Goal: Complete application form

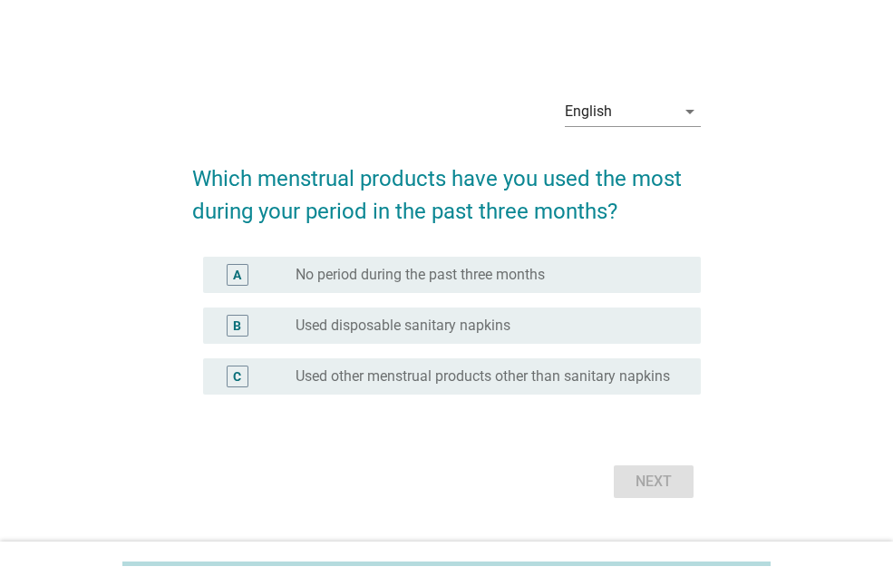
click at [620, 315] on div "radio_button_unchecked Used disposable sanitary napkins" at bounding box center [491, 326] width 391 height 22
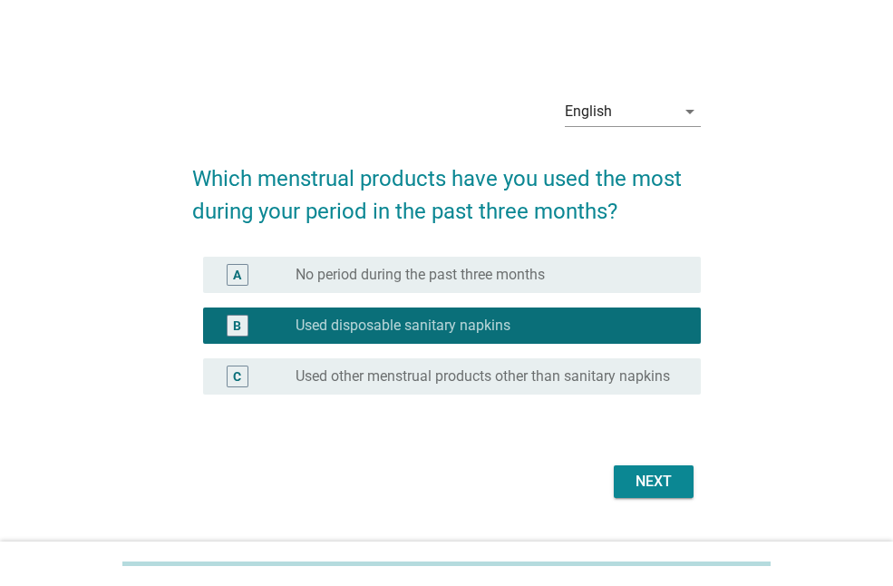
click at [671, 480] on button "Next" at bounding box center [654, 481] width 80 height 33
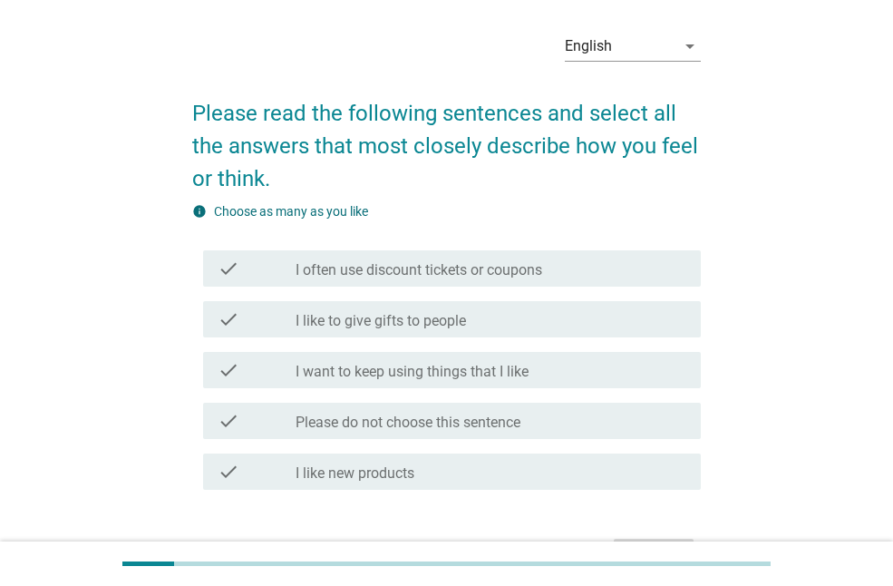
scroll to position [91, 0]
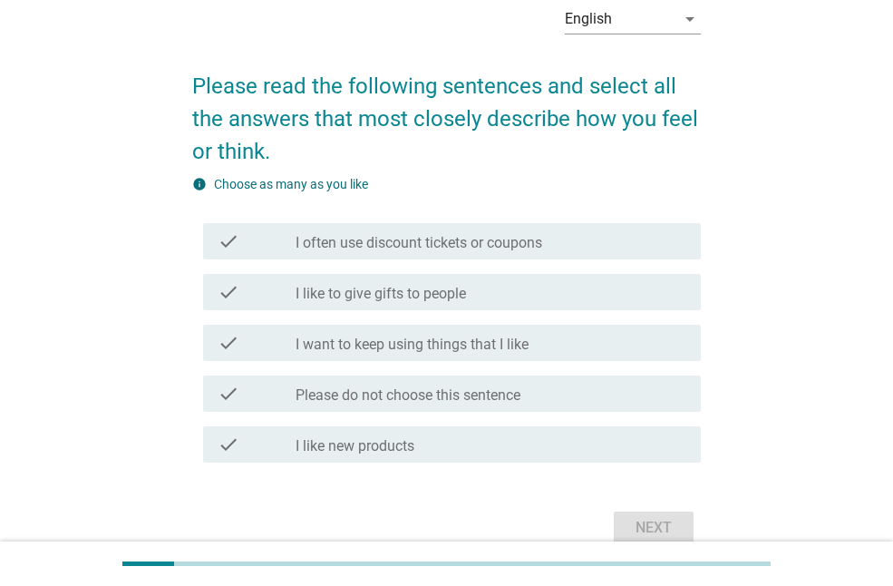
click at [622, 362] on div "check check_box_outline_blank I want to keep using things that I like" at bounding box center [446, 342] width 509 height 51
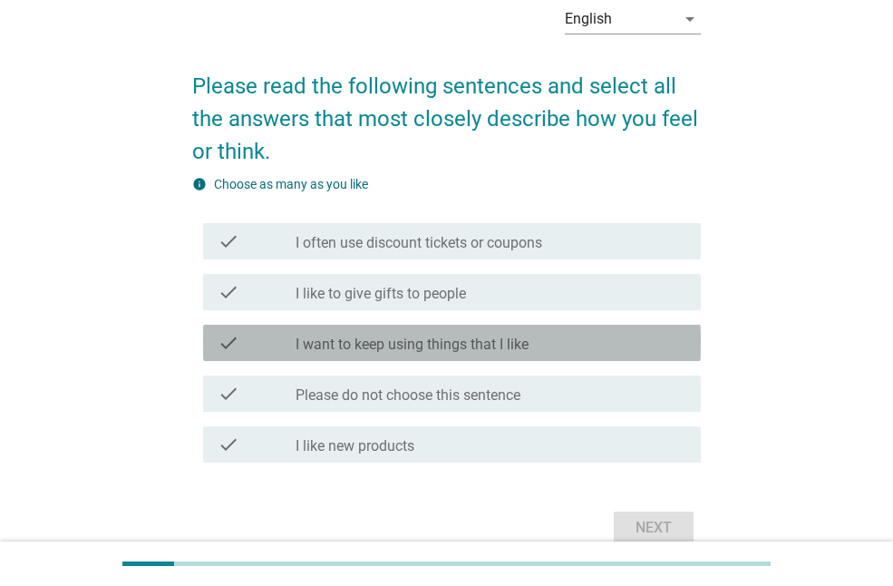
click at [626, 350] on div "check_box_outline_blank I want to keep using things that I like" at bounding box center [491, 343] width 391 height 22
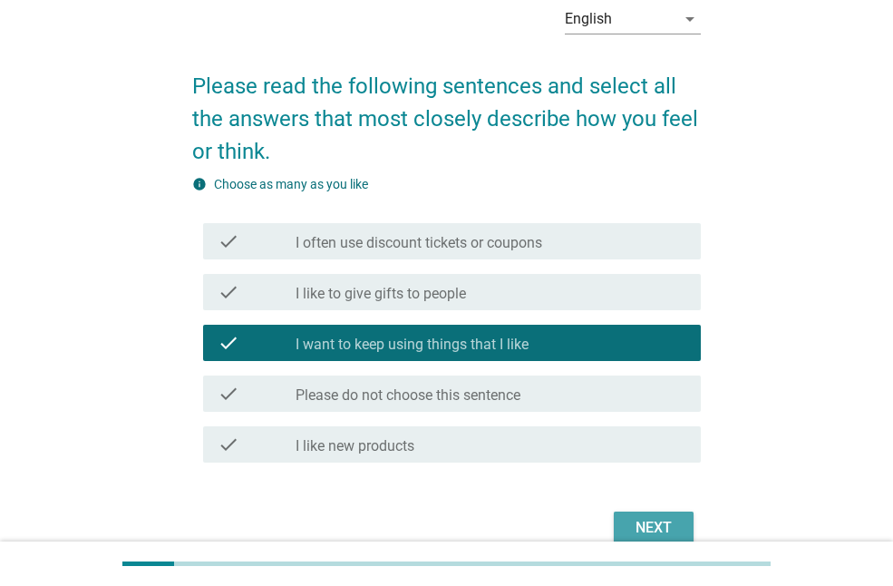
click at [643, 521] on div "Next" at bounding box center [653, 528] width 51 height 22
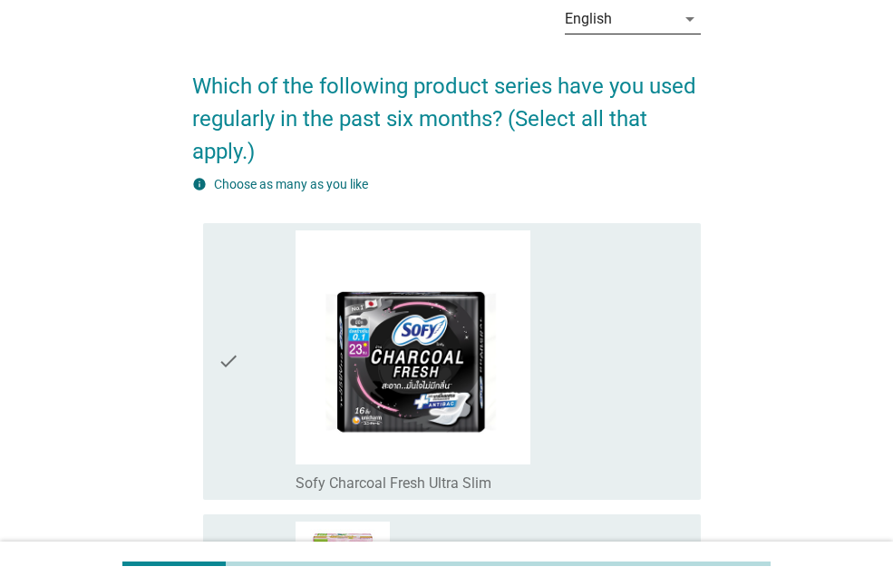
click at [682, 22] on icon "arrow_drop_down" at bounding box center [690, 19] width 22 height 22
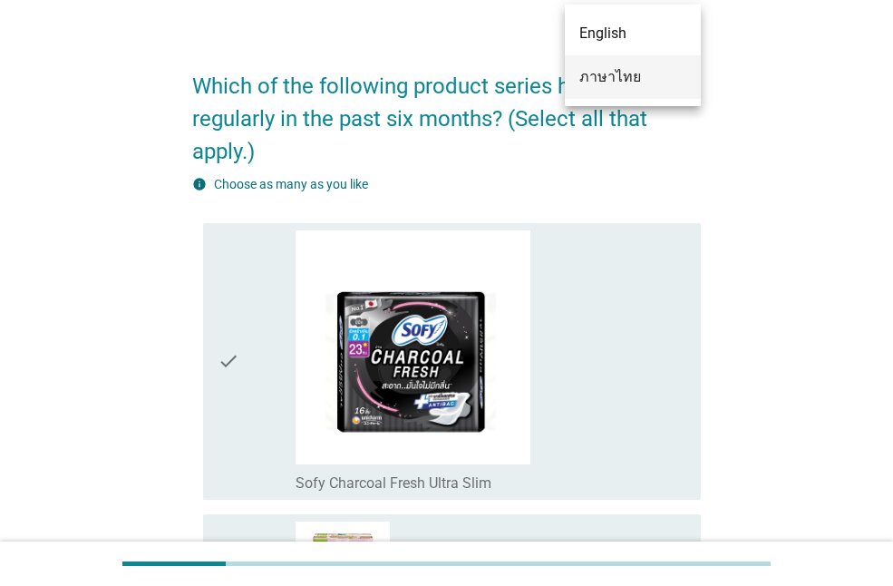
click at [668, 78] on div "ภาษาไทย" at bounding box center [632, 77] width 107 height 22
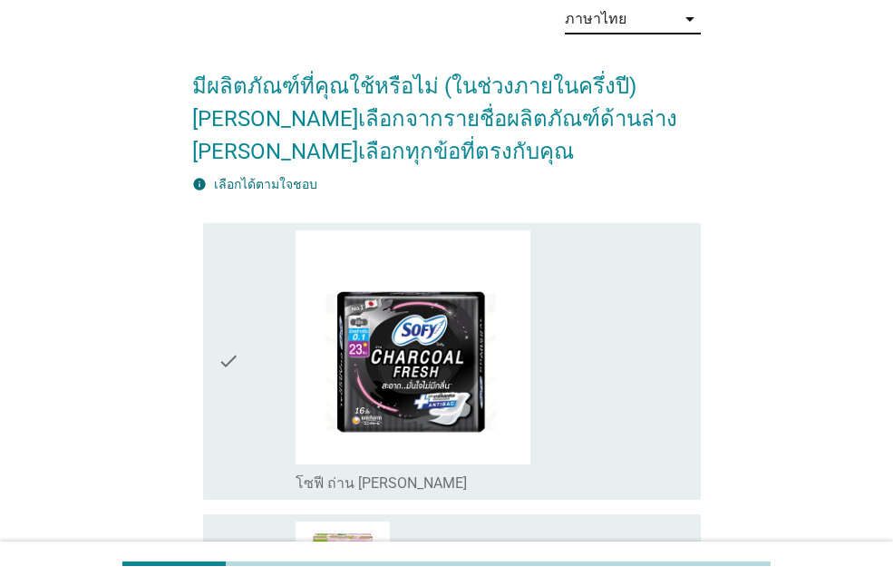
scroll to position [0, 0]
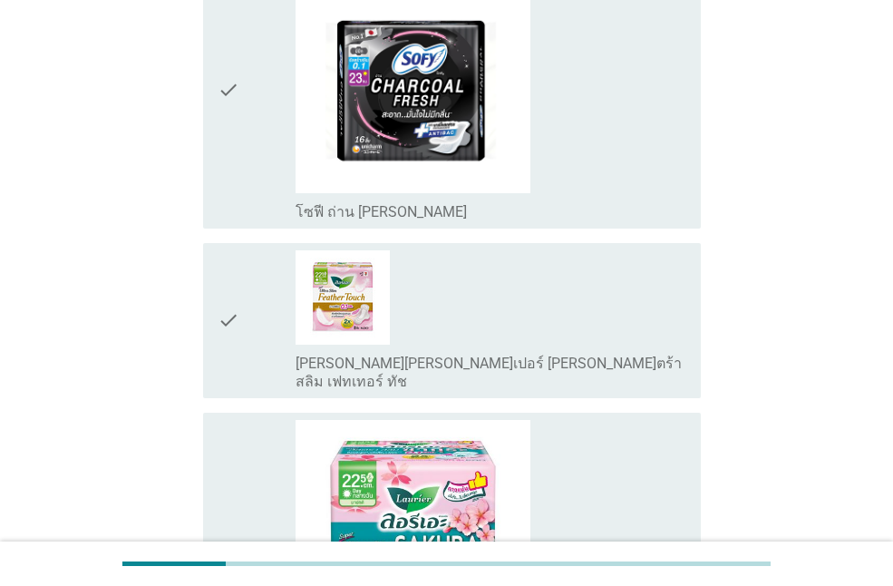
scroll to position [363, 0]
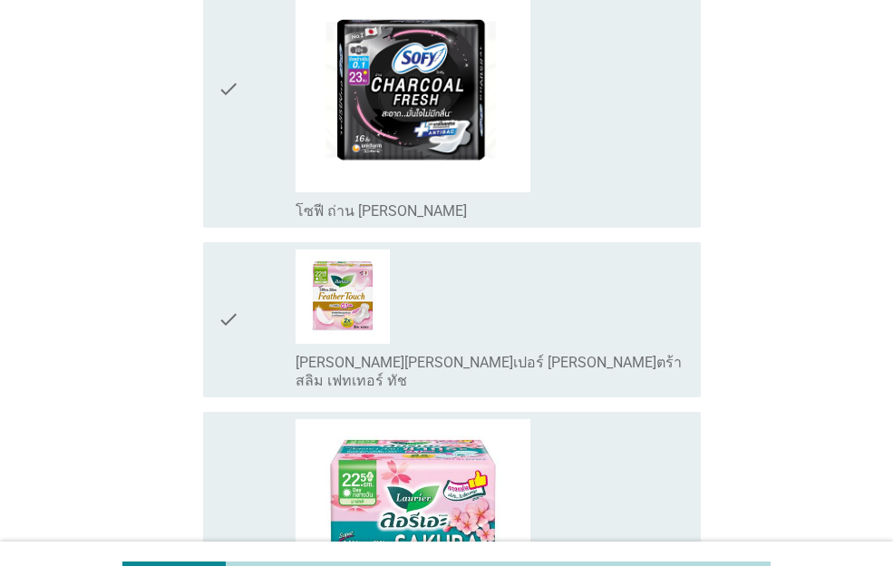
click at [661, 141] on div "check_box_outline_blank โซฟี ถ่าน ชาร์โคลเฟรช [PERSON_NAME]" at bounding box center [491, 89] width 391 height 262
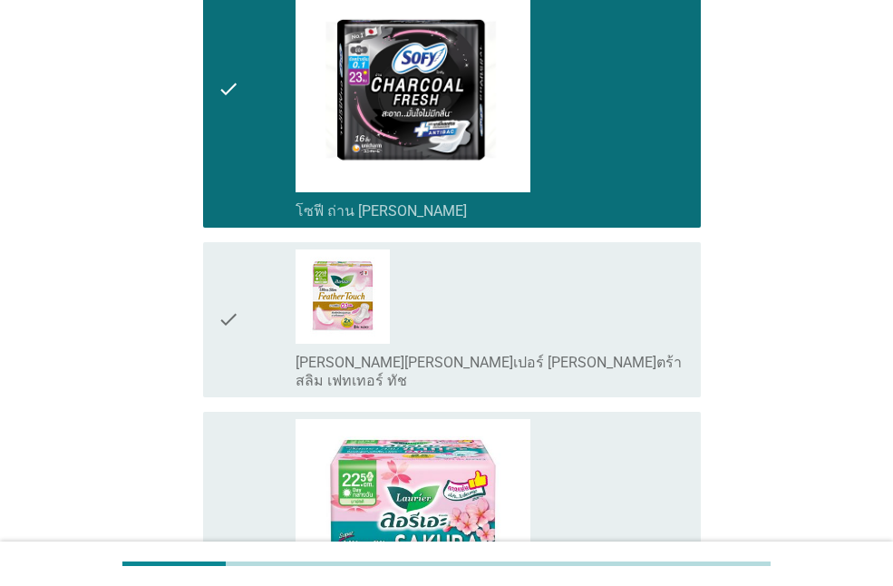
scroll to position [544, 0]
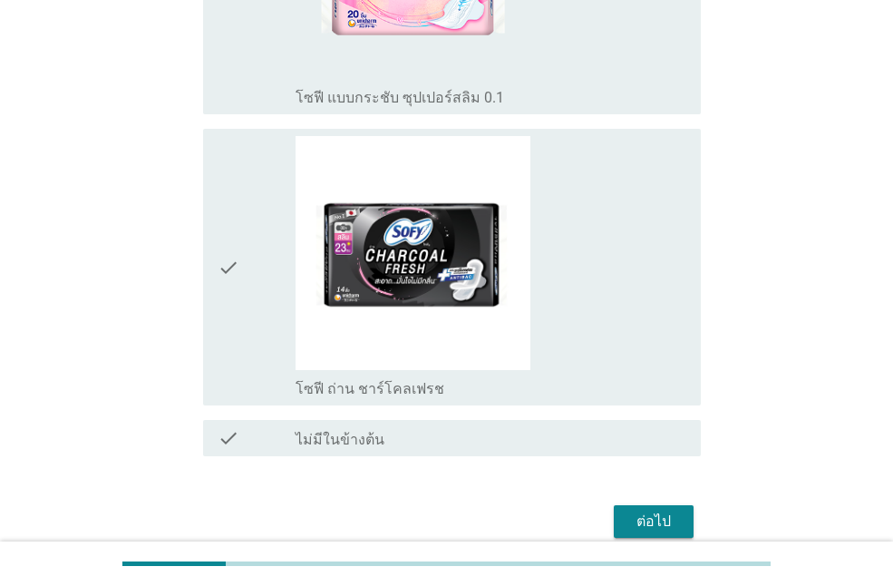
scroll to position [2603, 0]
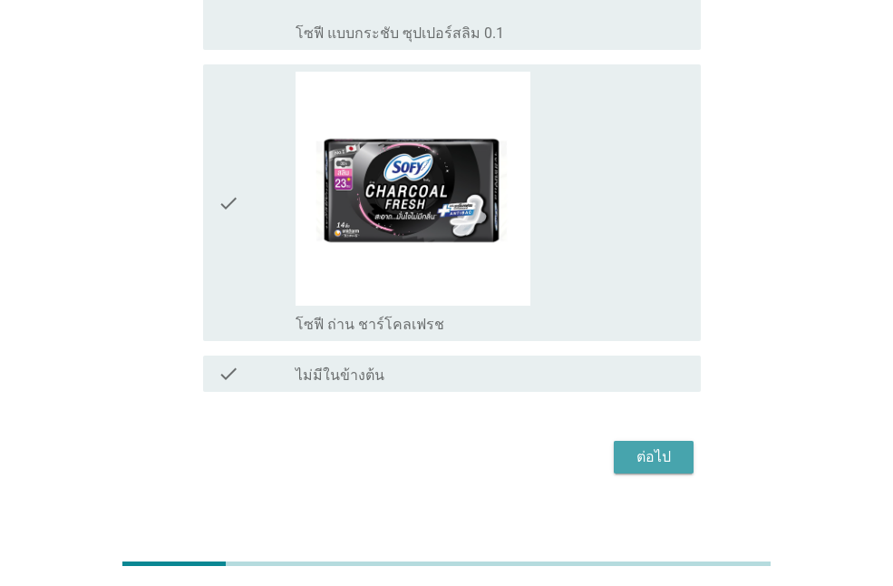
click at [662, 446] on div "ต่อไป" at bounding box center [653, 457] width 51 height 22
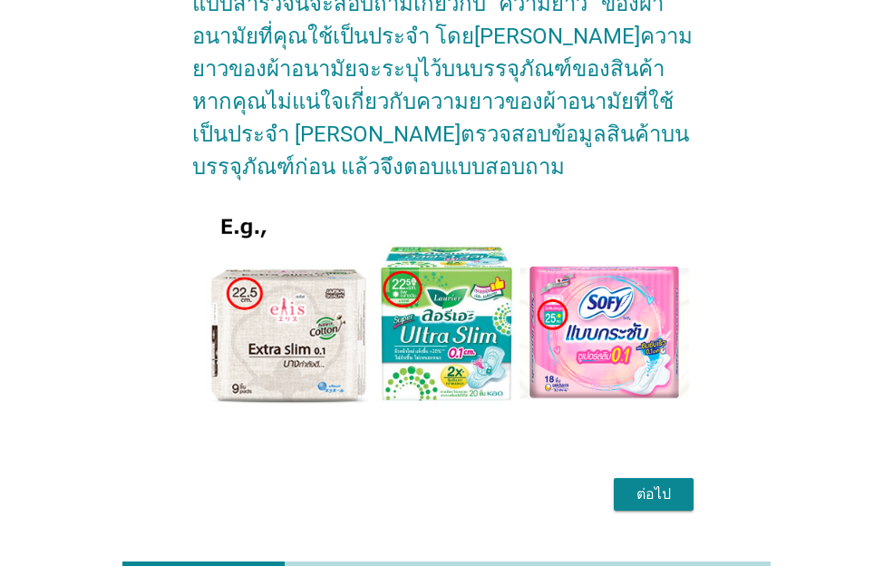
scroll to position [228, 0]
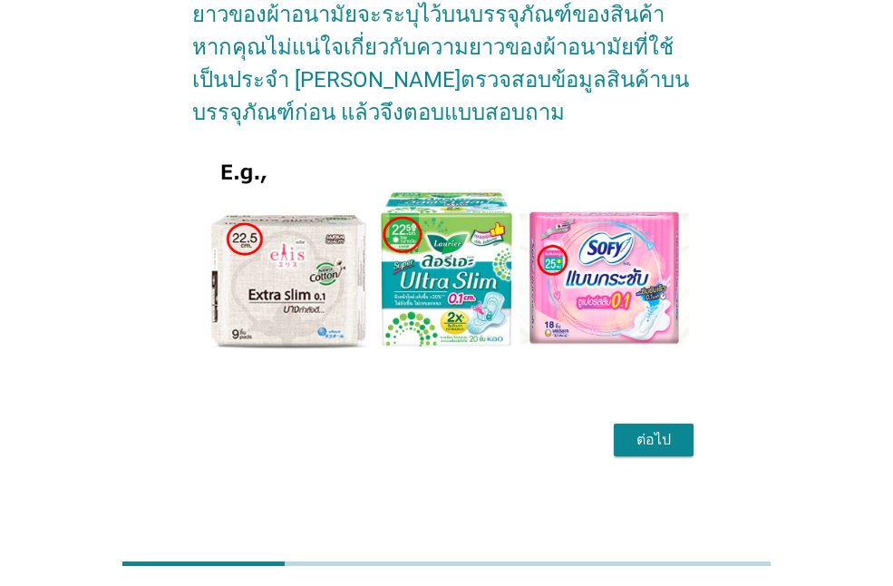
click at [653, 446] on div "ต่อไป" at bounding box center [653, 440] width 51 height 22
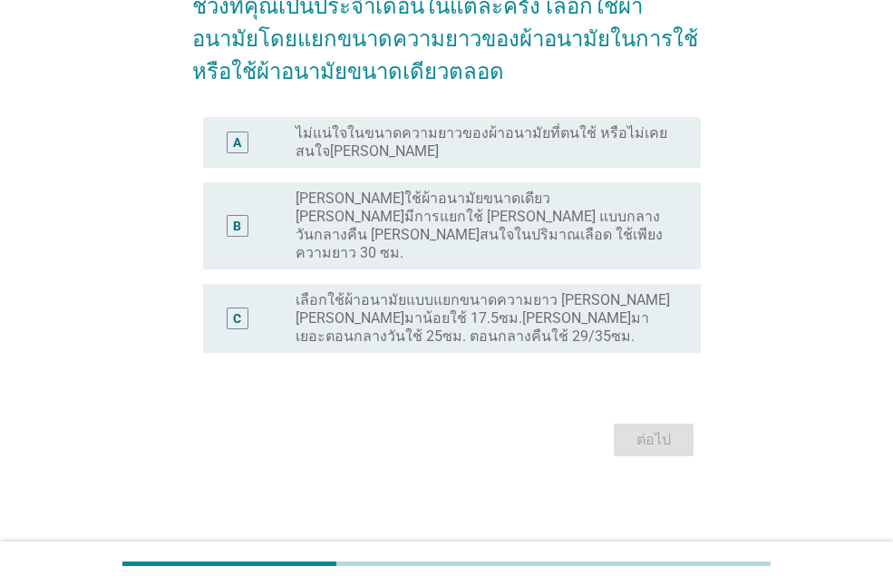
scroll to position [0, 0]
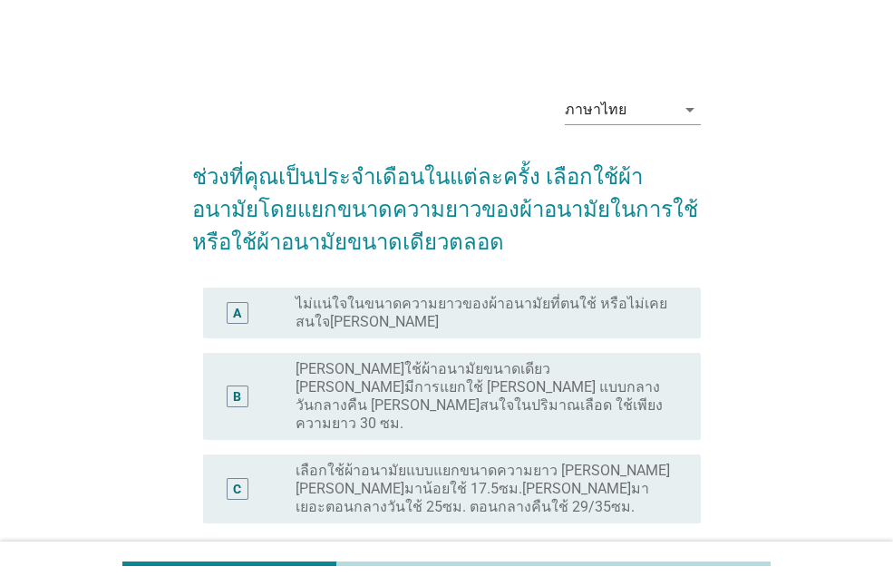
click at [572, 469] on label "เลือกใช้ผ้าอนามัยแบบแยกขนาดความยาว [PERSON_NAME] [PERSON_NAME]มาน้อยใช้ 17.5ซม.…" at bounding box center [484, 488] width 376 height 54
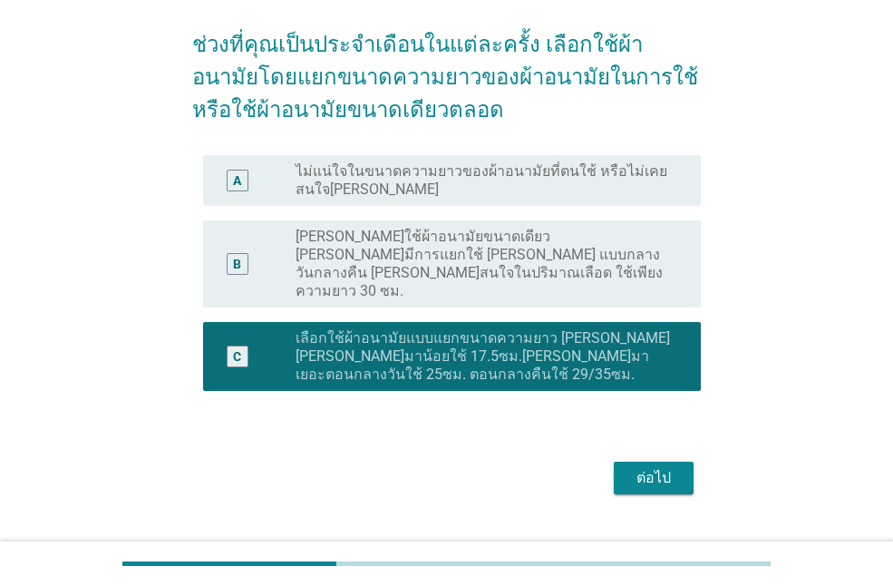
scroll to position [134, 0]
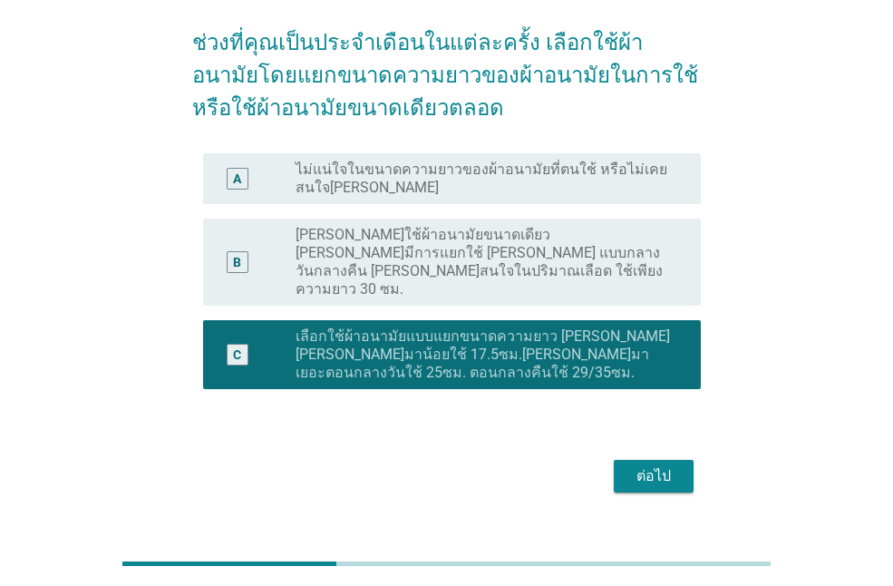
click at [663, 465] on div "ต่อไป" at bounding box center [653, 476] width 51 height 22
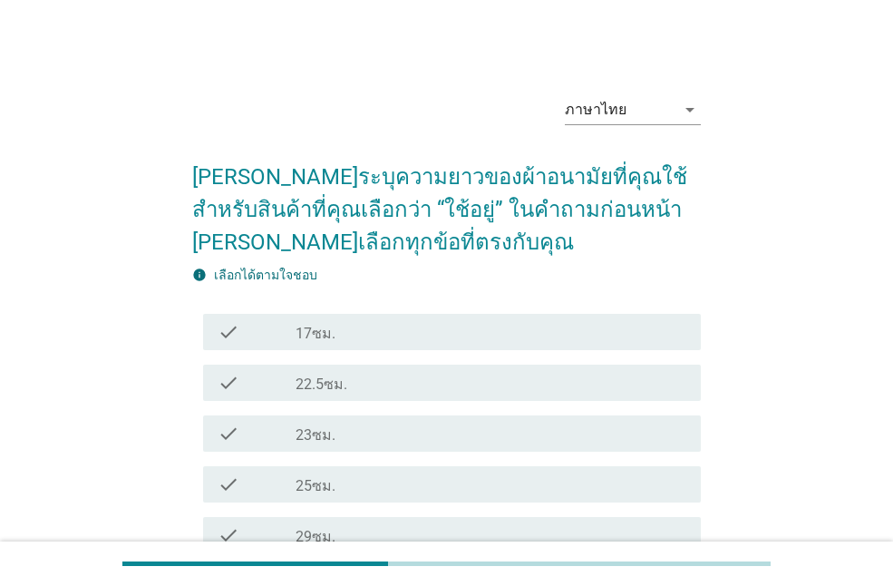
click at [773, 363] on div "ภาษาไทย arrow_drop_down [PERSON_NAME]ระบุความยาวของผ้าอนามัยที่คุณใช้ สำหรับสิน…" at bounding box center [447, 411] width 806 height 690
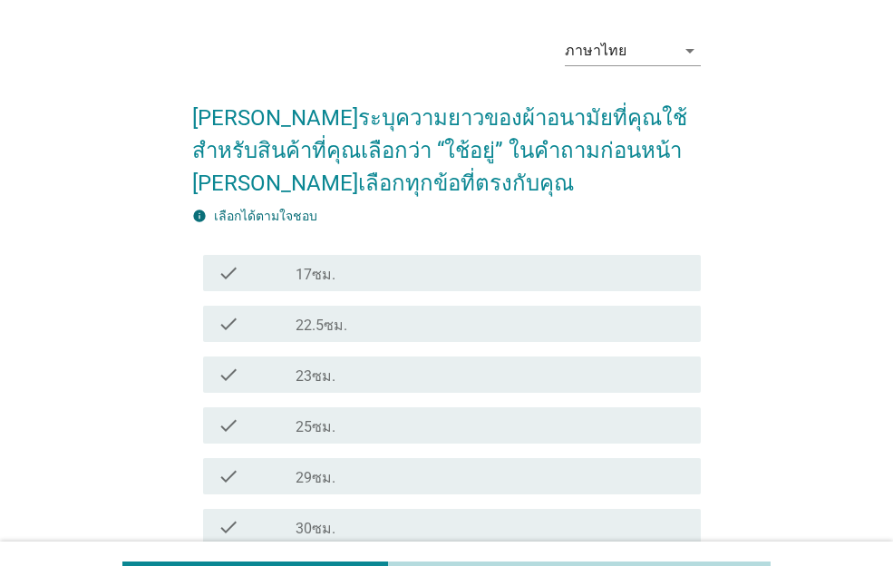
scroll to position [91, 0]
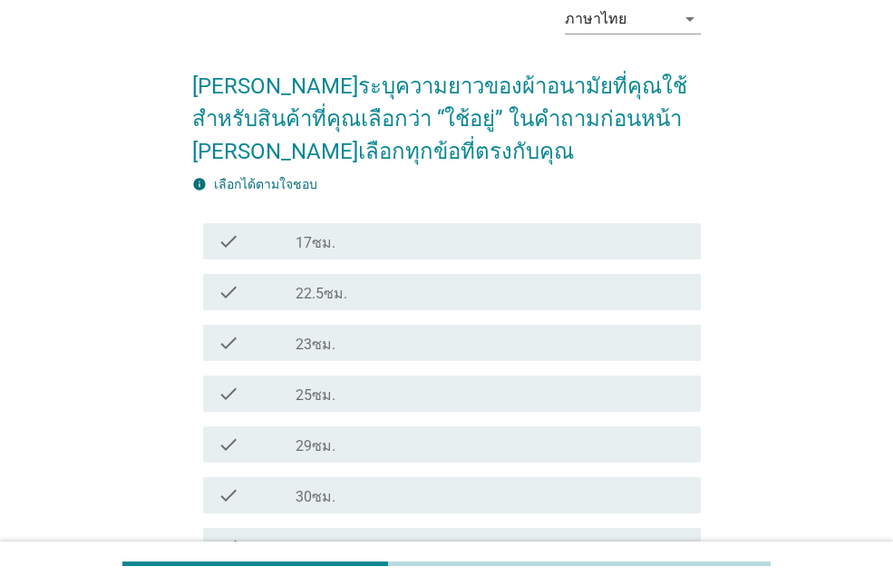
click at [379, 236] on div "check_box_outline_blank 17ซม." at bounding box center [491, 241] width 391 height 22
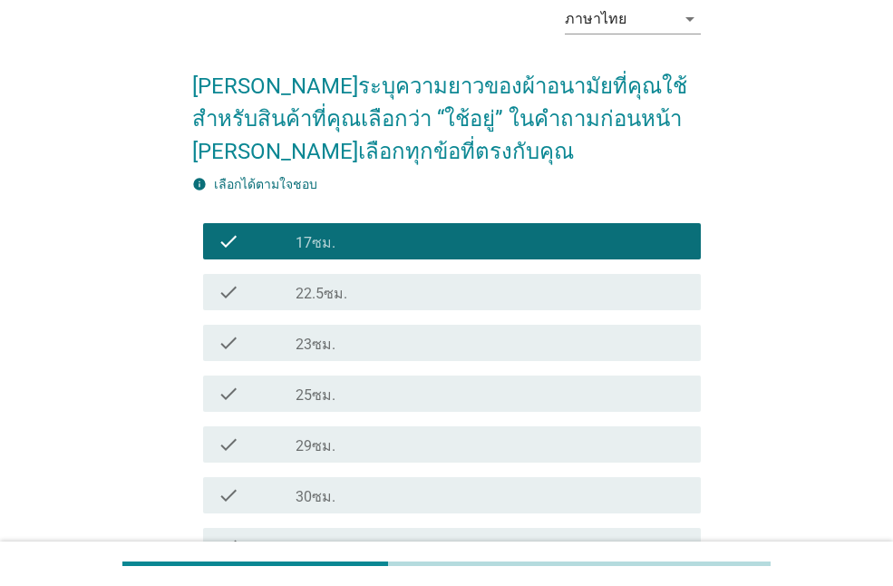
click at [453, 349] on div "check_box_outline_blank 23ซม." at bounding box center [491, 343] width 391 height 22
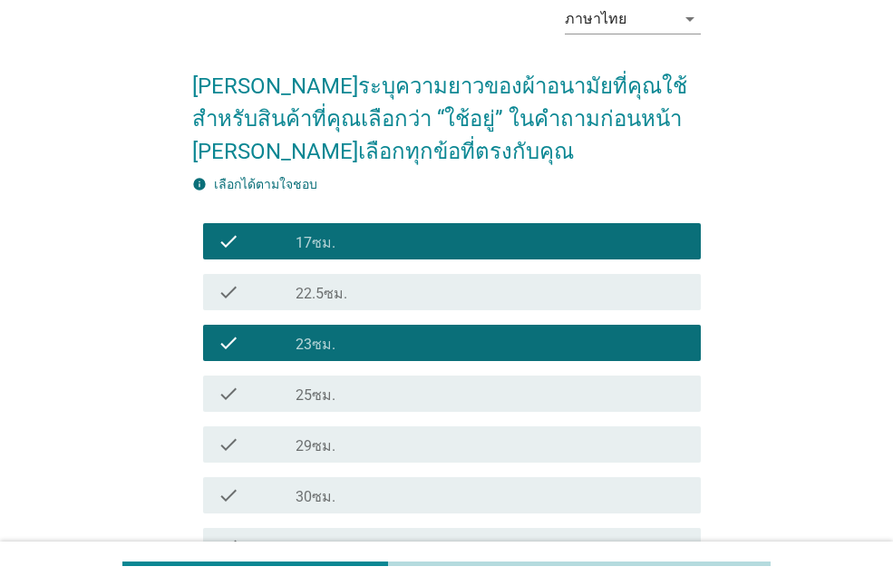
click at [466, 435] on div "check_box_outline_blank 29ซม." at bounding box center [491, 444] width 391 height 22
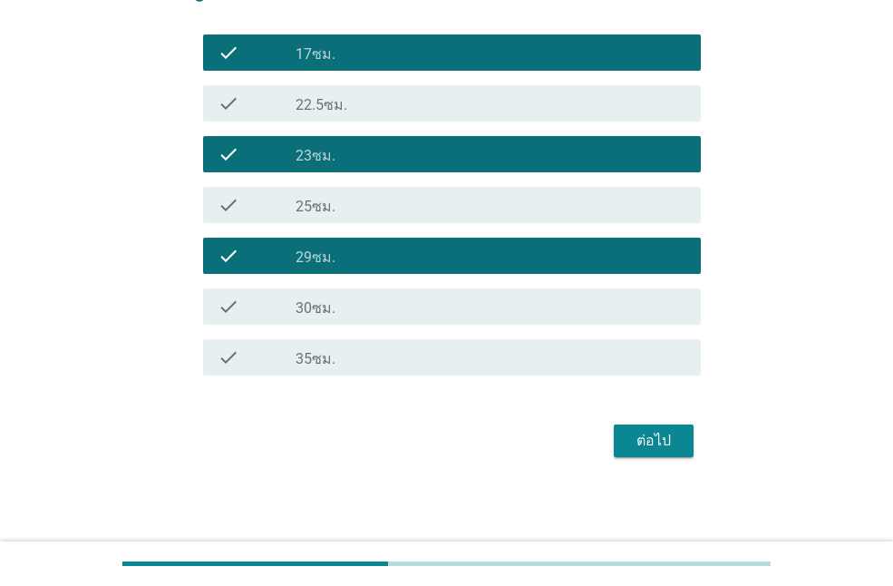
scroll to position [280, 0]
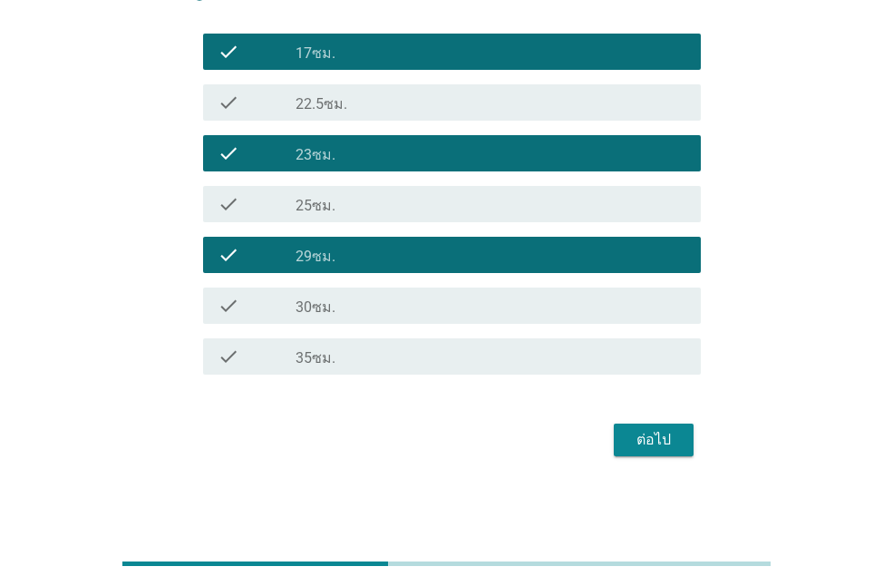
click at [663, 441] on div "ต่อไป" at bounding box center [653, 440] width 51 height 22
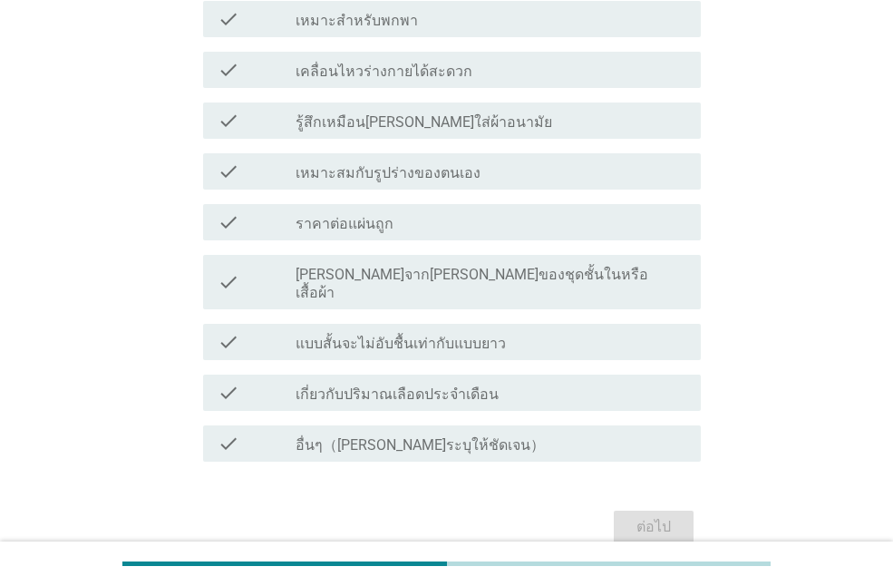
scroll to position [0, 0]
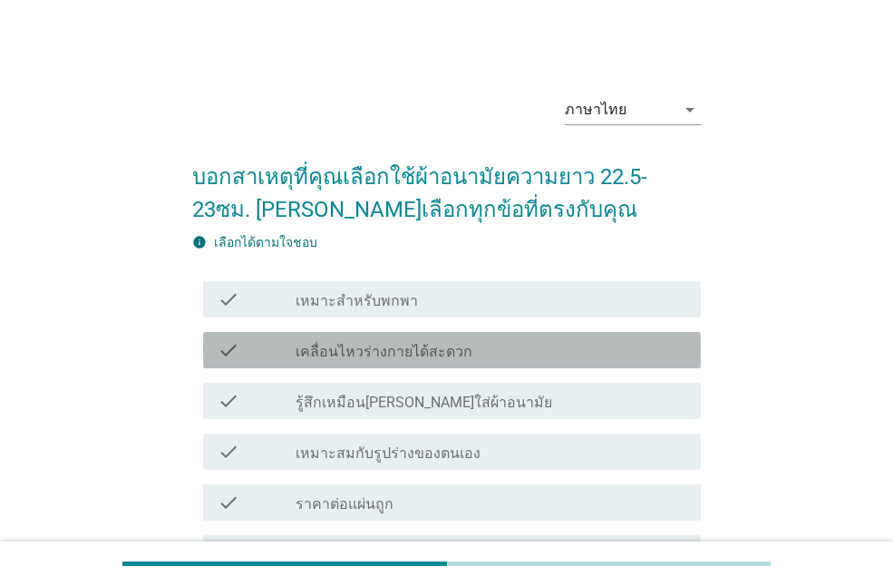
click at [628, 340] on div "check_box_outline_blank เคลื่อนไหวร่างกายได้สะดวก" at bounding box center [491, 350] width 391 height 22
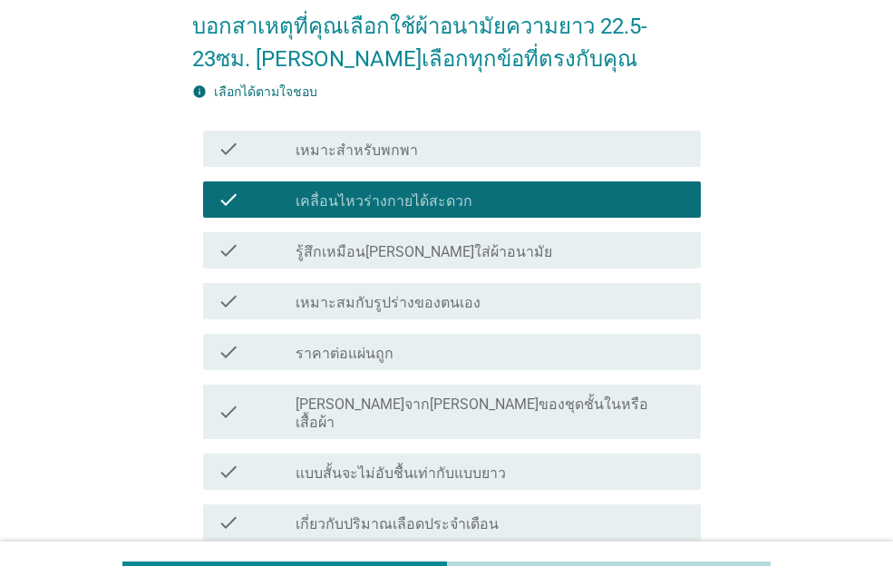
scroll to position [181, 0]
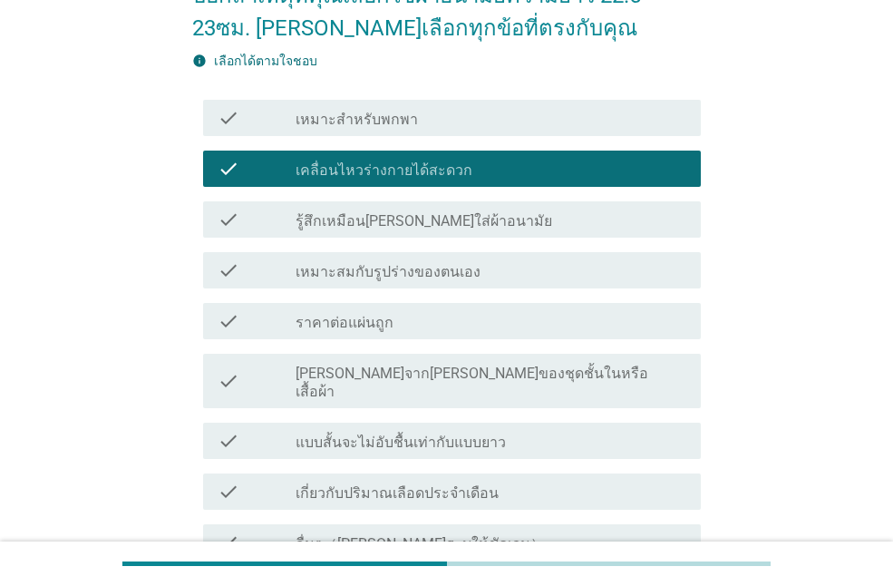
click at [641, 480] on div "check_box_outline_blank เกี่ยวกับปริมาณเลือดประจำเดือน" at bounding box center [491, 491] width 391 height 22
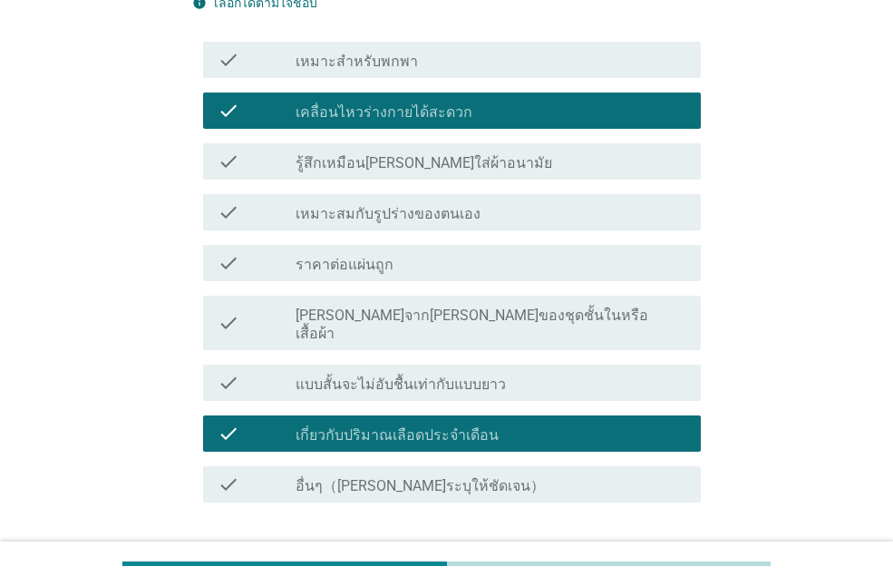
scroll to position [272, 0]
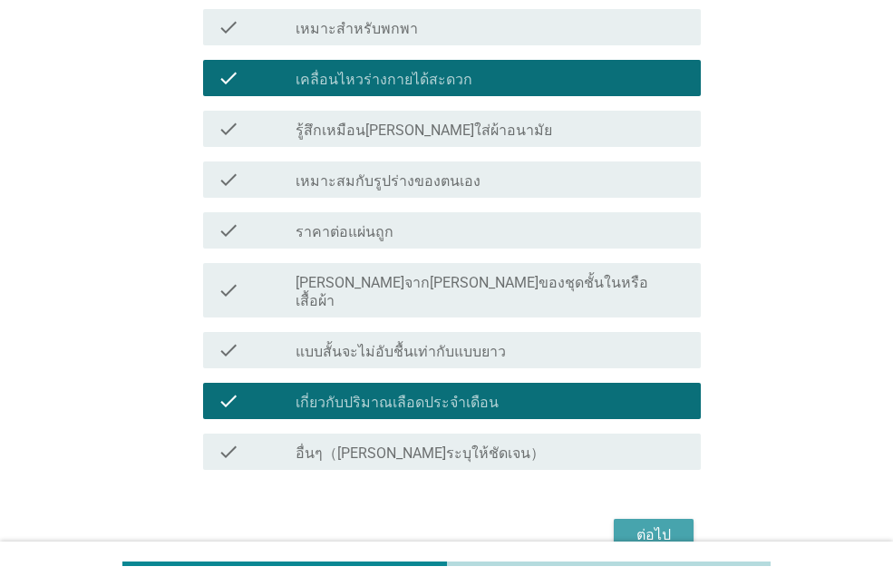
click at [667, 528] on button "ต่อไป" at bounding box center [654, 535] width 80 height 33
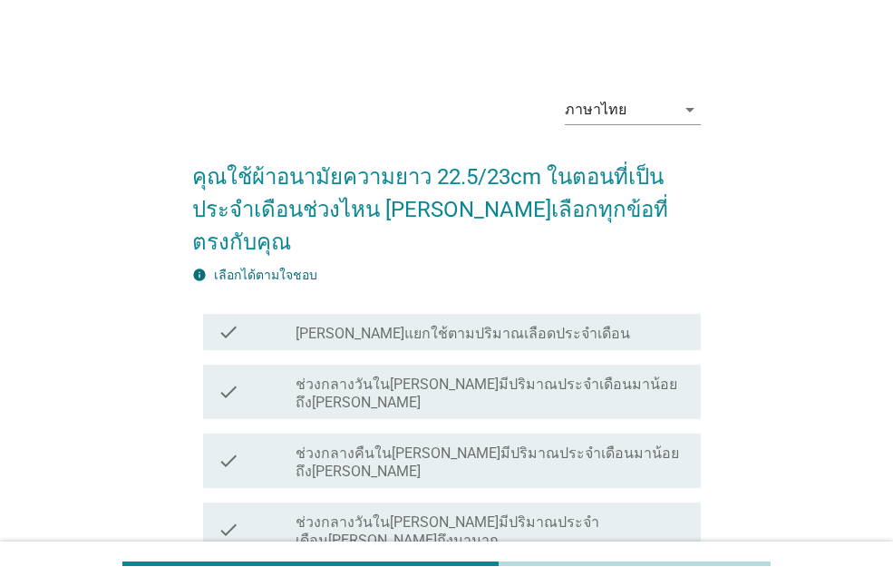
click at [756, 395] on div "ภาษาไทย arrow_drop_down คุณใช้ผ้าอนามัยความยาว 22.5/23cm ในตอนที่เป็นประจำเดือน…" at bounding box center [447, 490] width 806 height 849
click at [616, 372] on div "check_box_outline_blank ช่วงกลางวันใน[PERSON_NAME]มีปริมาณประจำเดือนมาน้อยถึง[P…" at bounding box center [491, 392] width 391 height 40
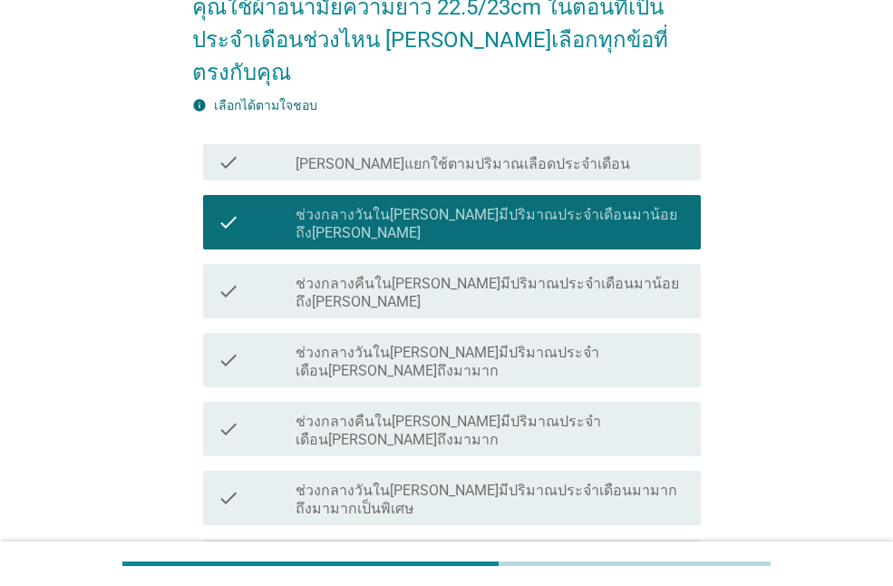
scroll to position [181, 0]
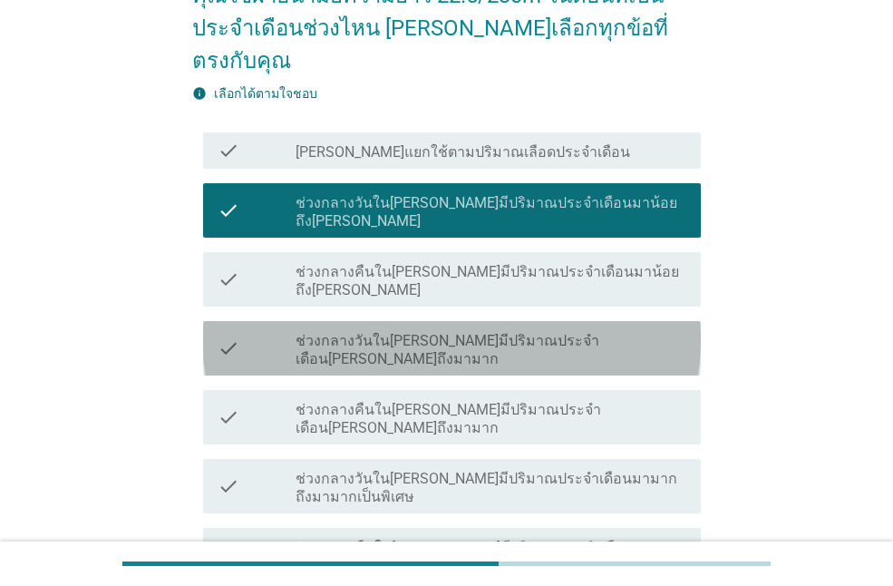
click at [594, 332] on label "ช่วงกลางวันใน[PERSON_NAME]มีปริมาณประจำเดือน[PERSON_NAME]ถึงมามาก" at bounding box center [491, 350] width 391 height 36
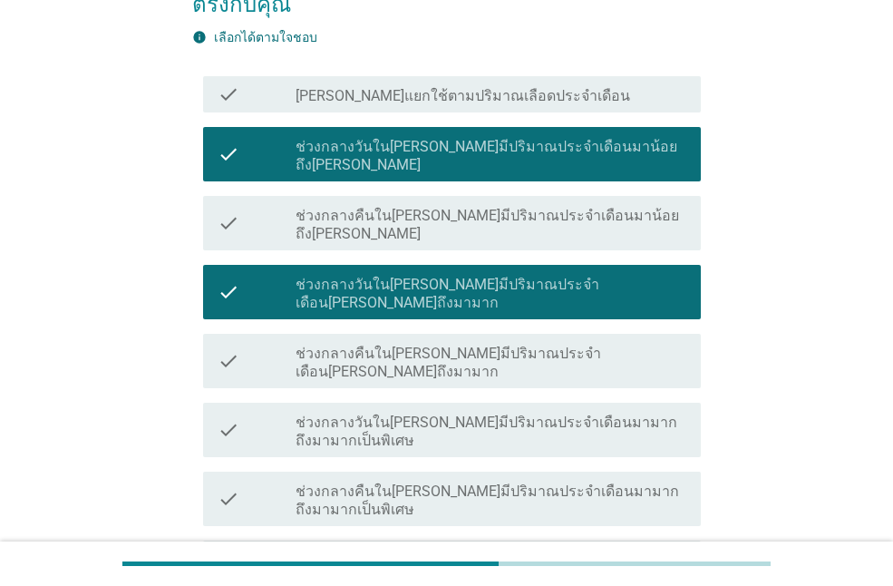
scroll to position [298, 0]
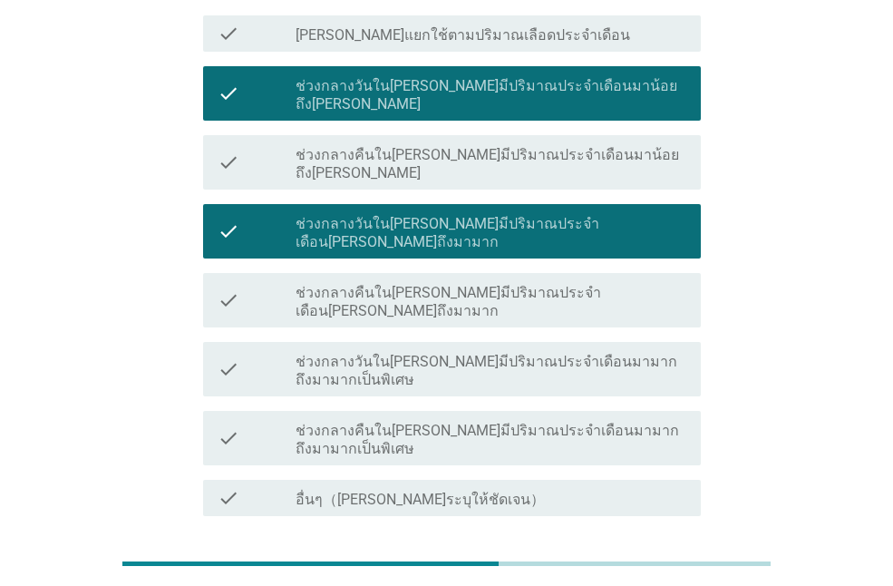
click at [631, 570] on div "ต่อไป" at bounding box center [653, 581] width 51 height 22
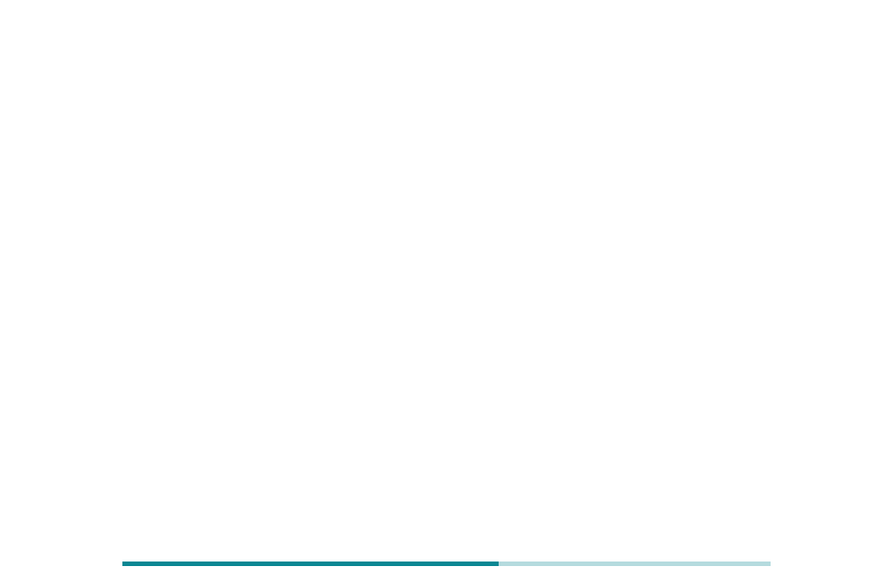
scroll to position [0, 0]
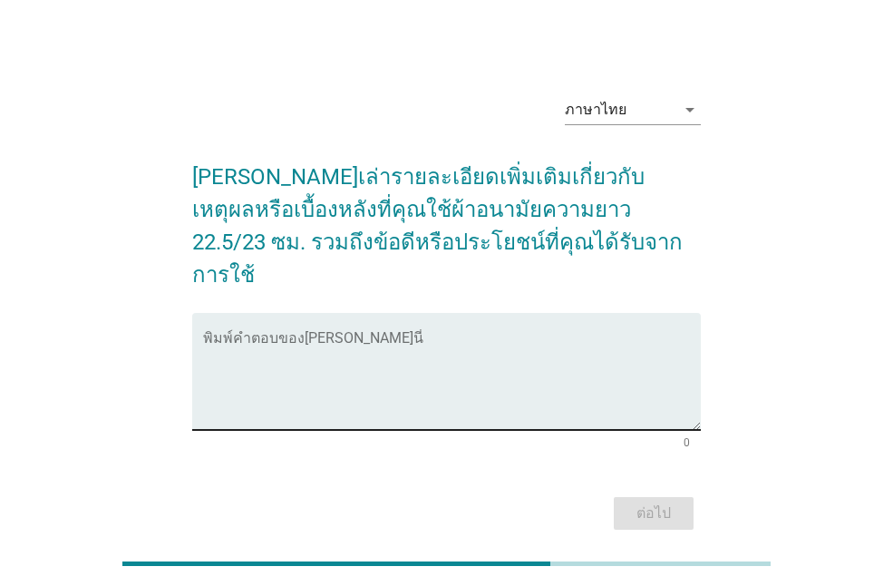
click at [594, 334] on textarea "พิมพ์คำตอบของคุณ ที่นี่" at bounding box center [452, 381] width 498 height 95
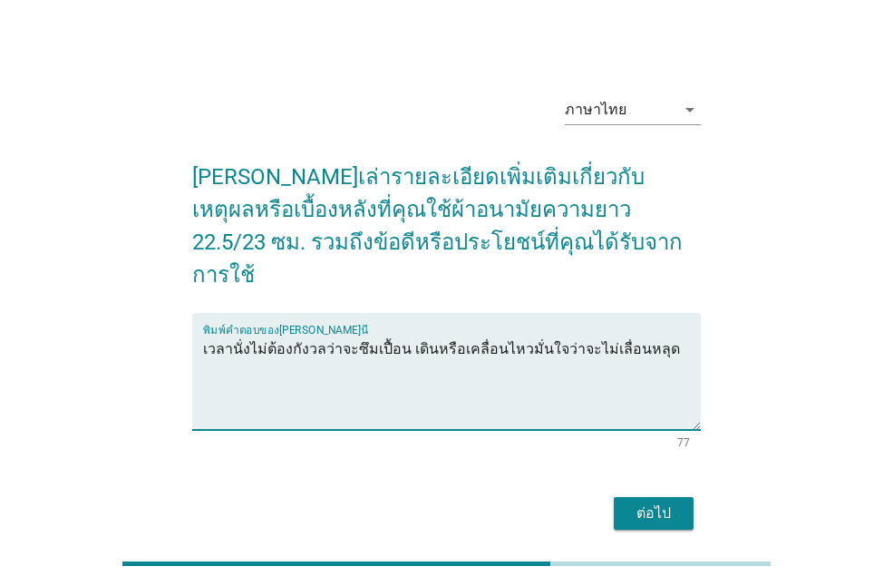
type textarea "เวลานั่งไม่ต้องกังวลว่าจะซึมเปื้อน เดินหรือเคลื่อนไหวมั่นใจว่าจะไม่เลื่อนหลุด"
click at [664, 502] on div "ต่อไป" at bounding box center [653, 513] width 51 height 22
